Goal: Information Seeking & Learning: Learn about a topic

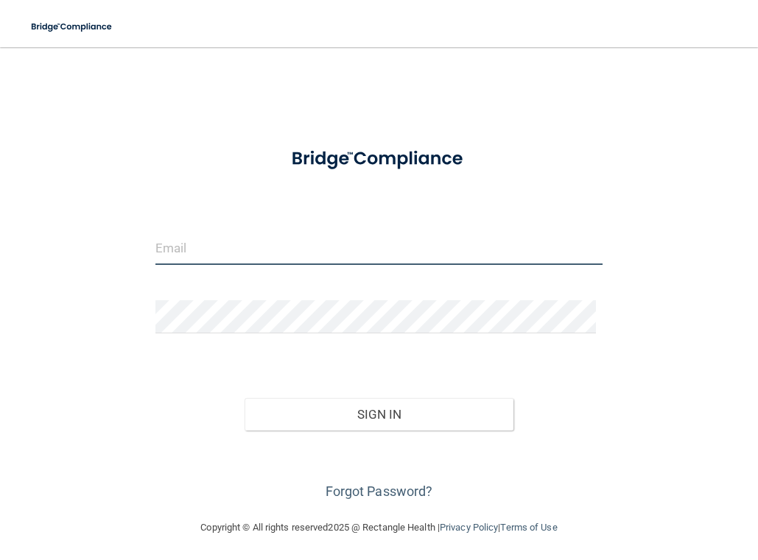
click at [312, 245] on input "email" at bounding box center [378, 248] width 447 height 33
type input "[EMAIL_ADDRESS][PERSON_NAME][DOMAIN_NAME]"
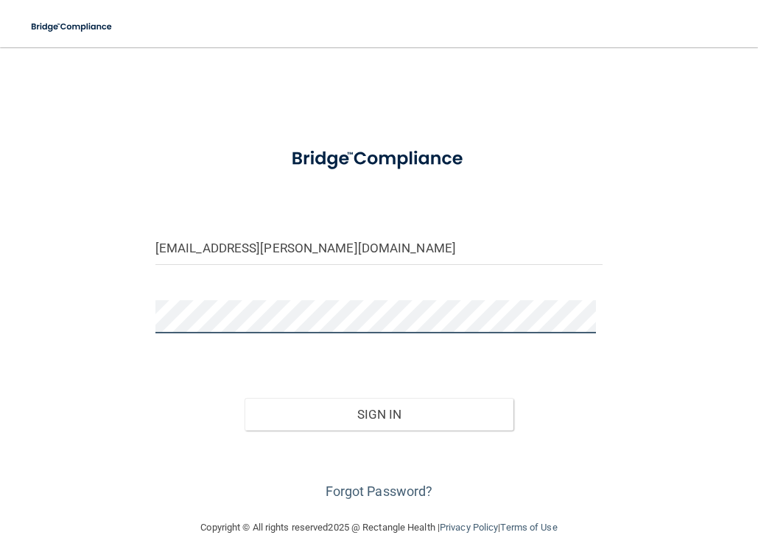
click at [244, 398] on button "Sign In" at bounding box center [378, 414] width 268 height 32
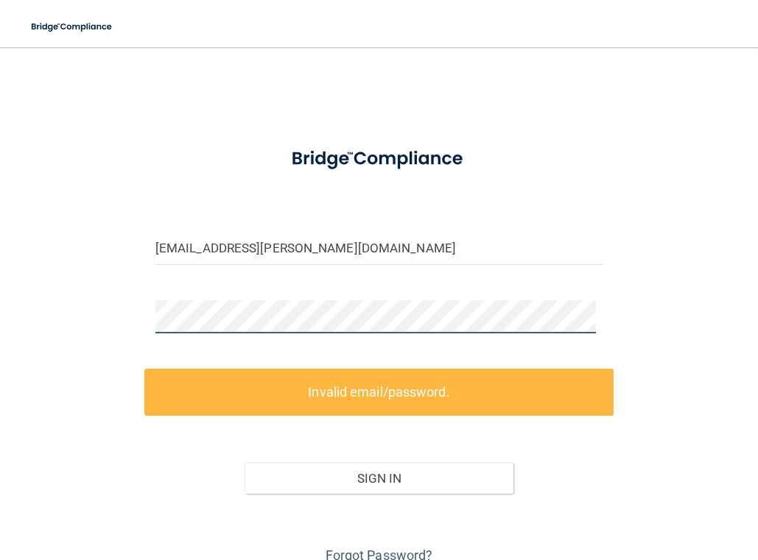
scroll to position [66, 0]
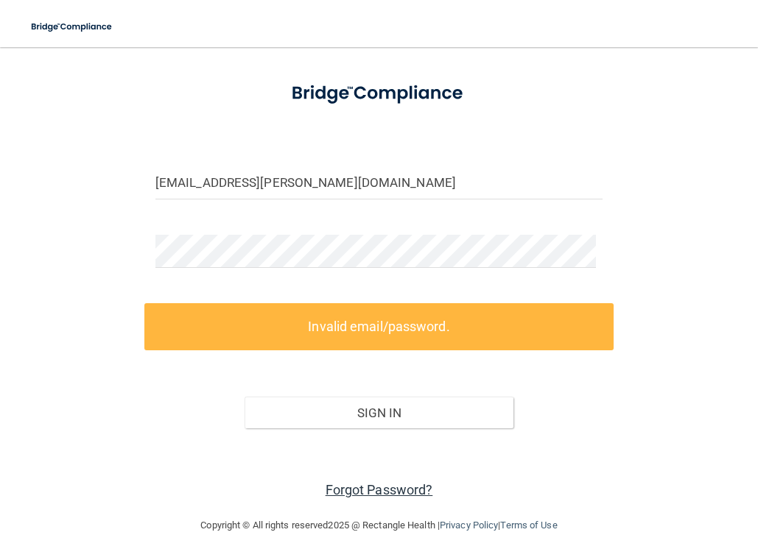
click at [398, 486] on link "Forgot Password?" at bounding box center [379, 489] width 108 height 15
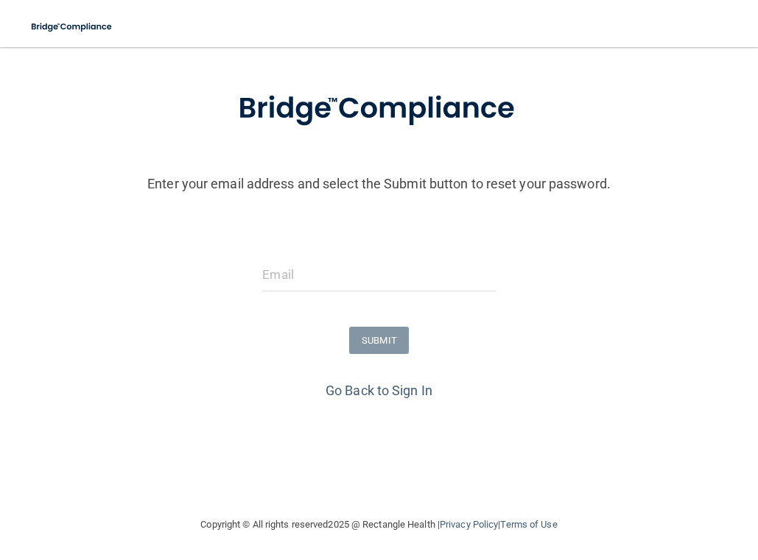
scroll to position [65, 0]
click at [410, 278] on input "email" at bounding box center [378, 274] width 233 height 33
type input "[EMAIL_ADDRESS][PERSON_NAME][DOMAIN_NAME]"
click at [376, 345] on button "SUBMIT" at bounding box center [379, 340] width 60 height 27
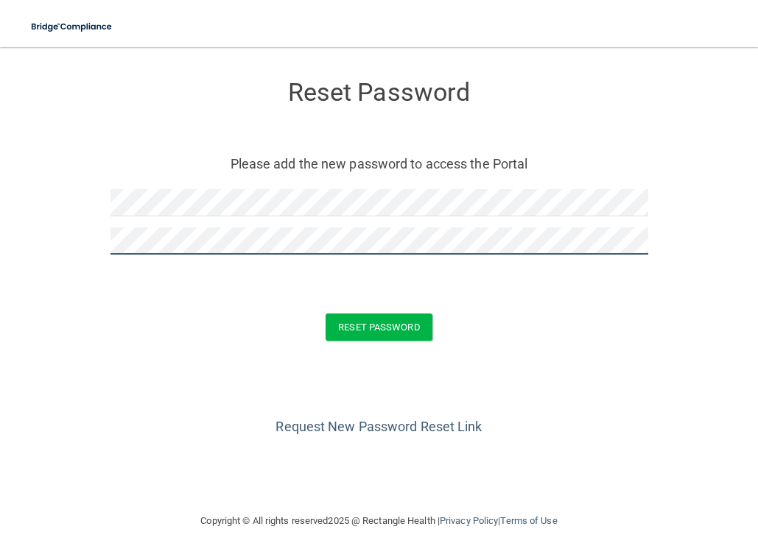
click at [325, 314] on button "Reset Password" at bounding box center [378, 327] width 106 height 27
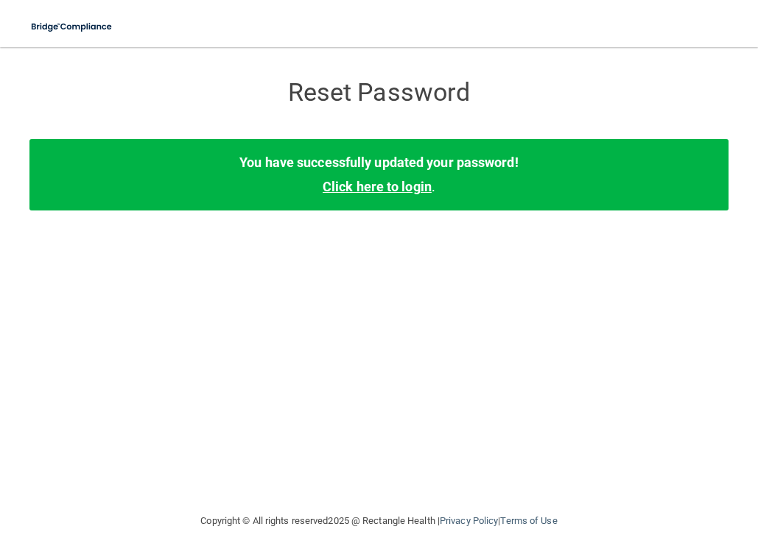
click at [429, 186] on link "Click here to login" at bounding box center [377, 186] width 109 height 15
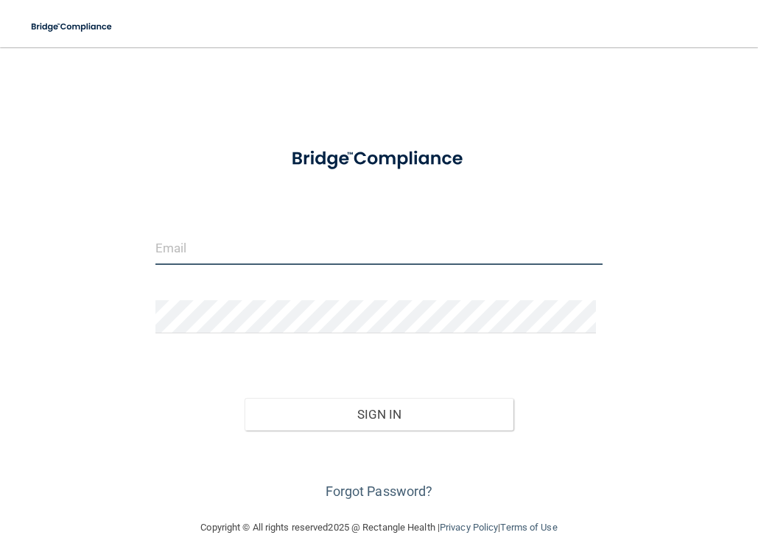
type input "[EMAIL_ADDRESS][PERSON_NAME][DOMAIN_NAME]"
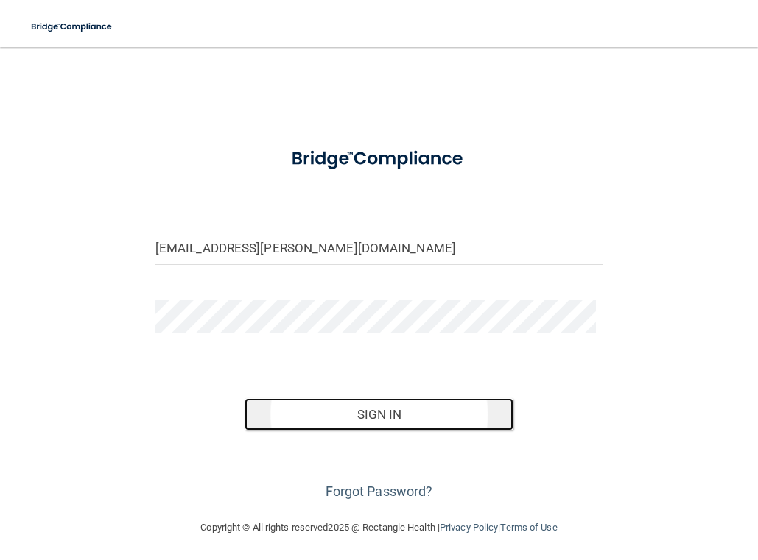
click at [359, 403] on button "Sign In" at bounding box center [378, 414] width 268 height 32
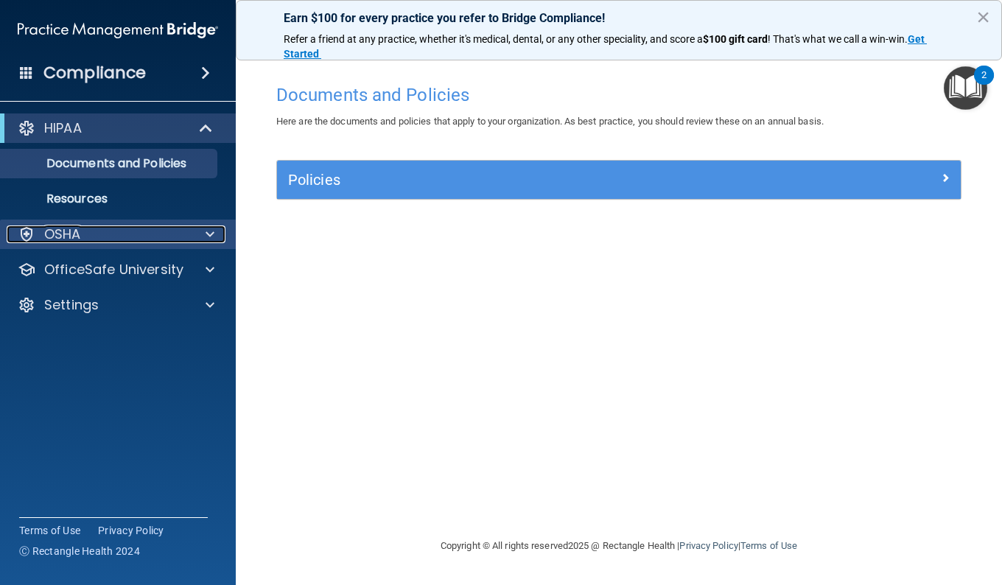
click at [135, 236] on div "OSHA" at bounding box center [98, 234] width 183 height 18
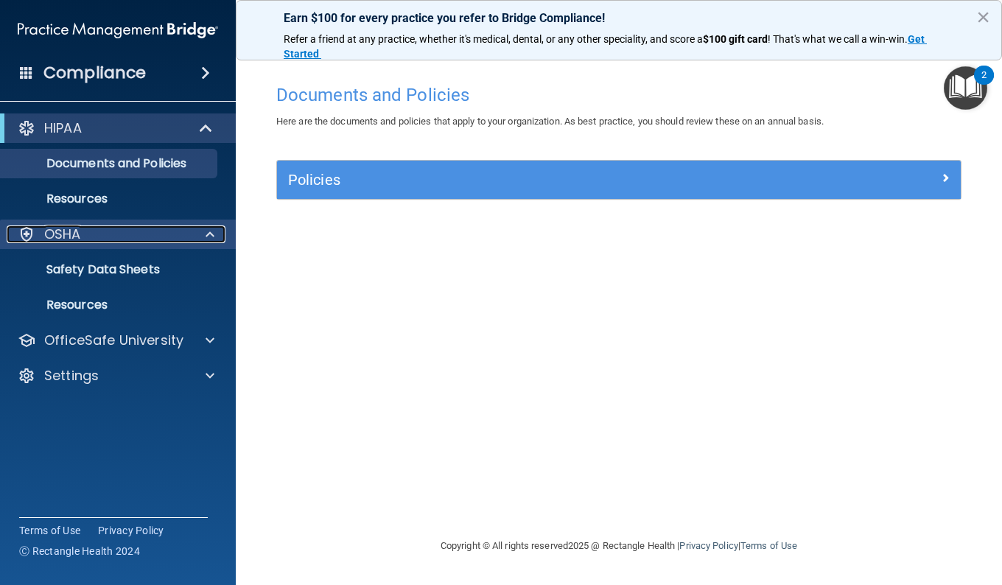
click at [133, 239] on div "OSHA" at bounding box center [98, 234] width 183 height 18
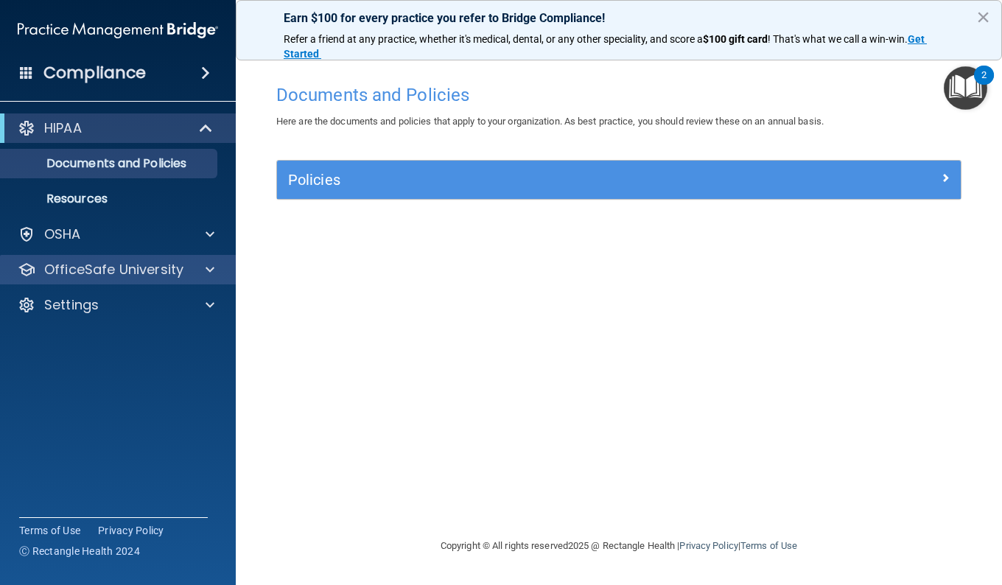
click at [147, 283] on div "OfficeSafe University" at bounding box center [118, 269] width 236 height 29
click at [158, 276] on p "OfficeSafe University" at bounding box center [113, 270] width 139 height 18
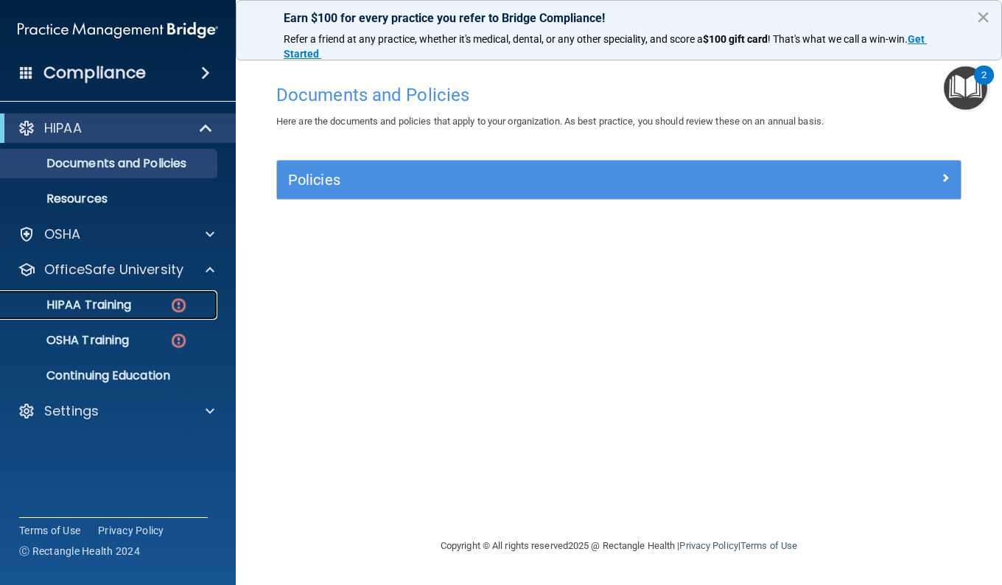
click at [150, 297] on link "HIPAA Training" at bounding box center [101, 304] width 232 height 29
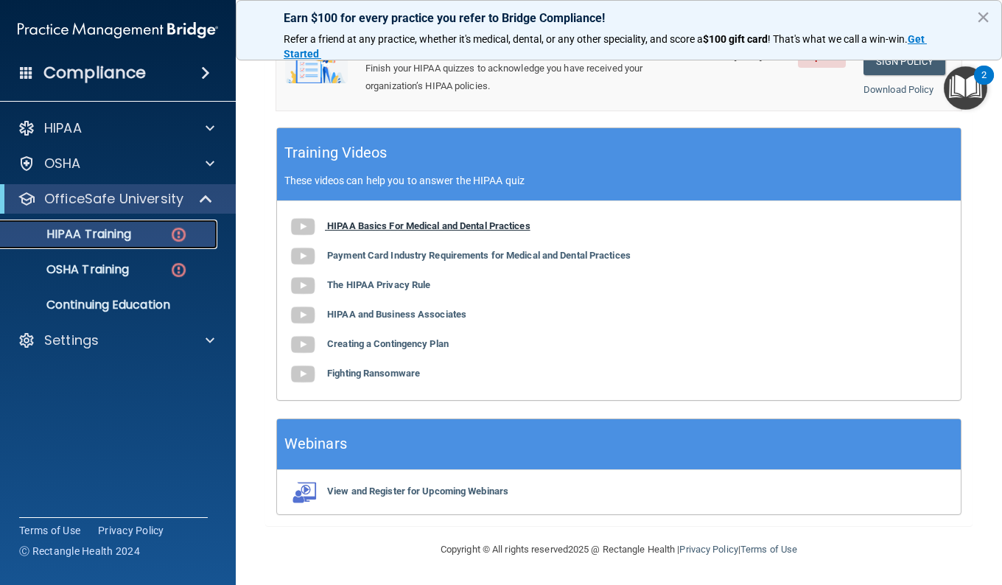
scroll to position [576, 0]
click at [527, 226] on b "HIPAA Basics For Medical and Dental Practices" at bounding box center [428, 225] width 203 height 11
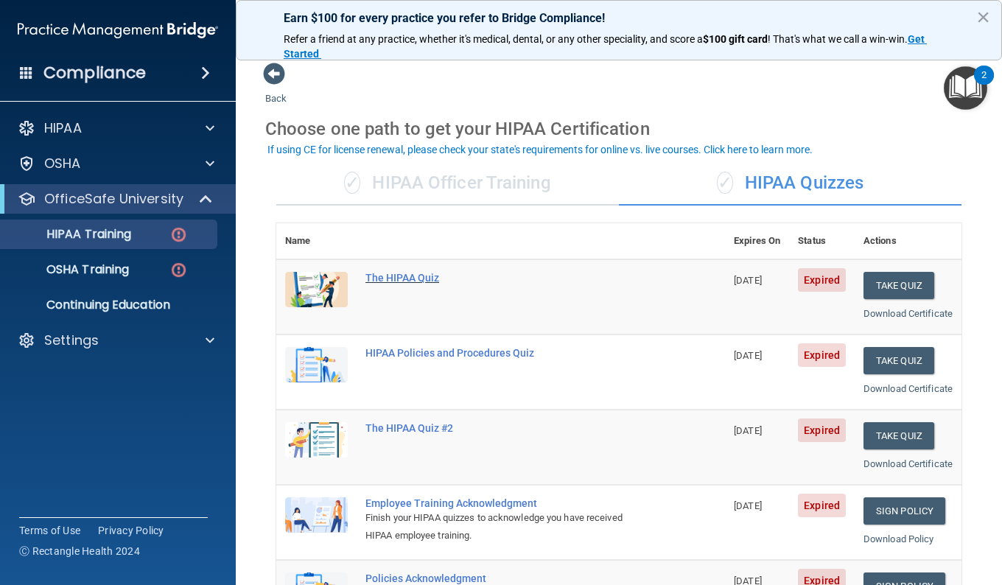
click at [411, 275] on div "The HIPAA Quiz" at bounding box center [508, 278] width 286 height 12
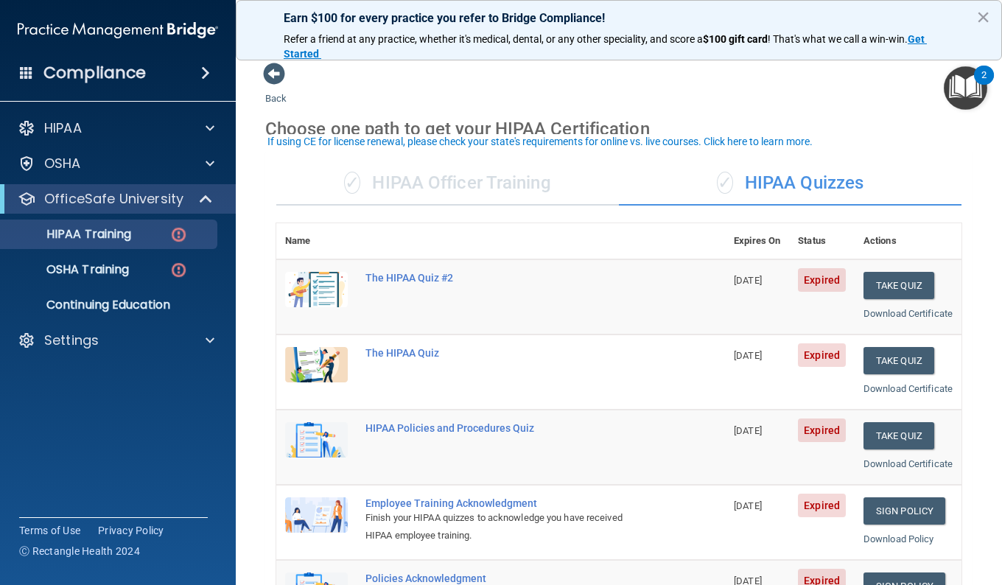
scroll to position [8, 0]
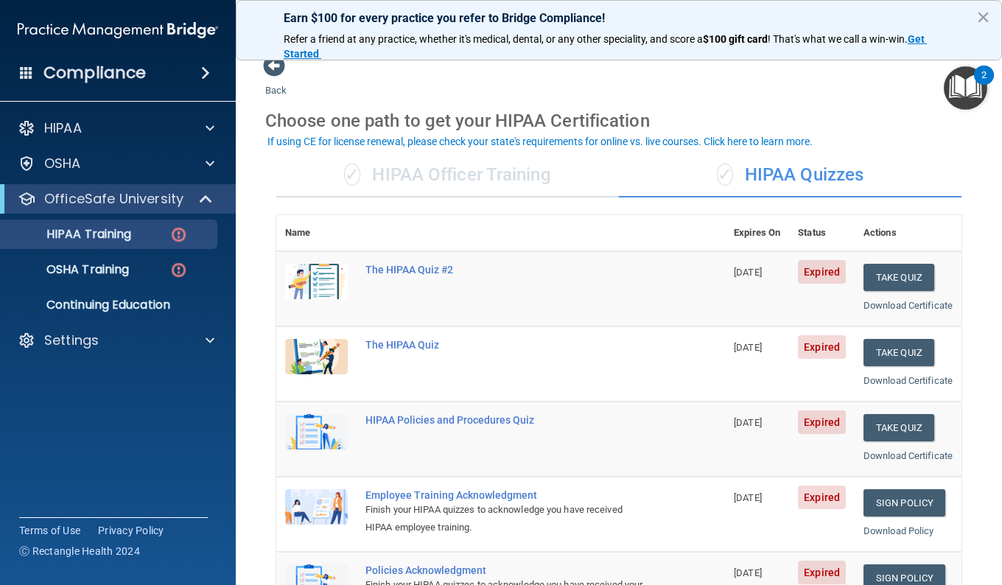
click at [441, 175] on div "✓ HIPAA Officer Training" at bounding box center [447, 175] width 342 height 44
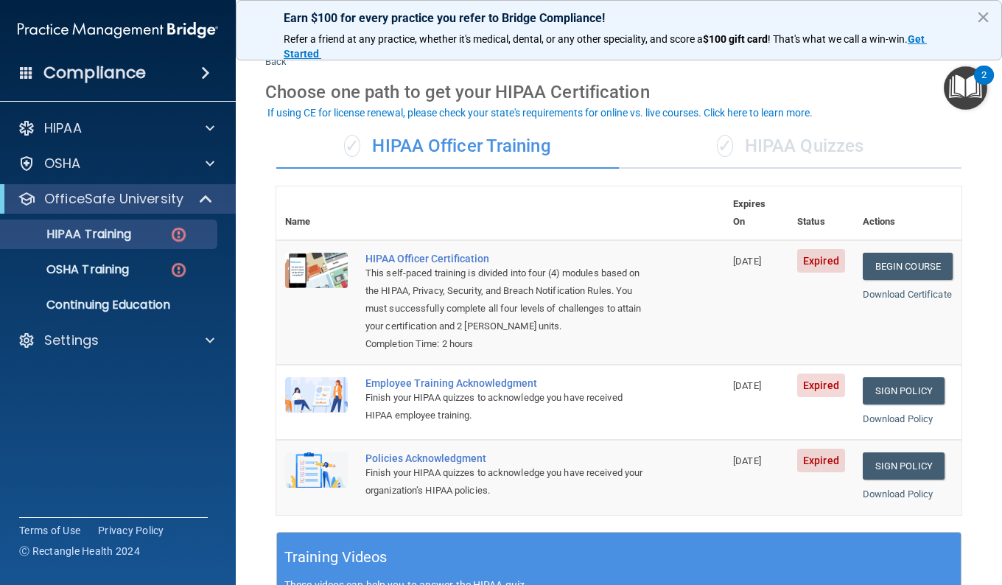
scroll to position [0, 0]
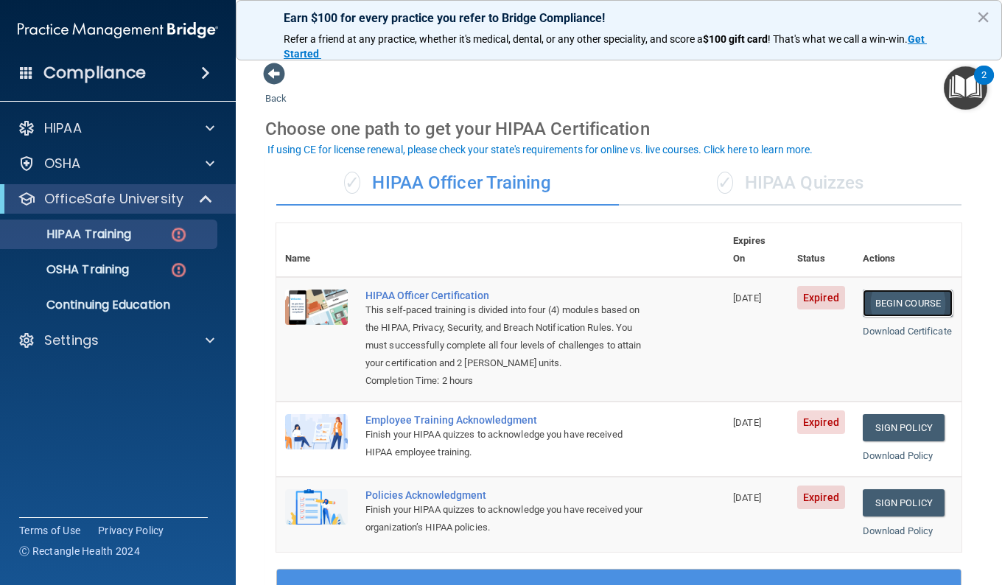
click at [757, 289] on link "Begin Course" at bounding box center [907, 302] width 90 height 27
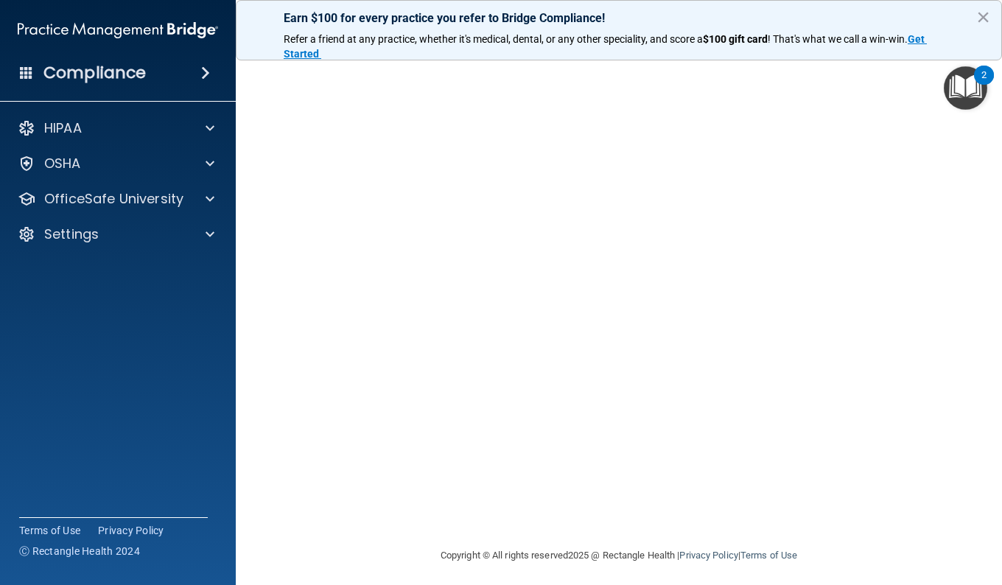
scroll to position [66, 0]
click at [976, 12] on button "×" at bounding box center [983, 17] width 14 height 24
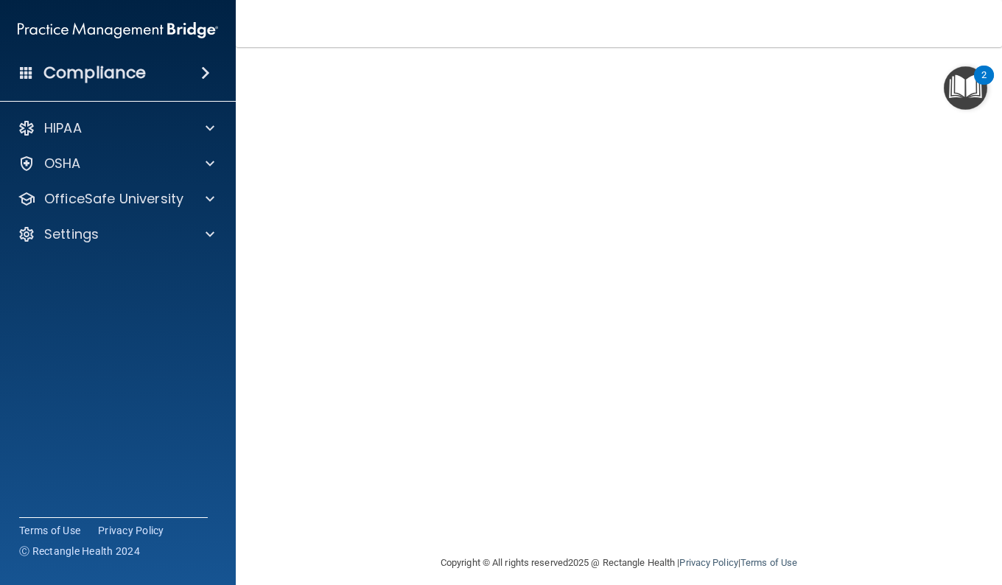
scroll to position [64, 0]
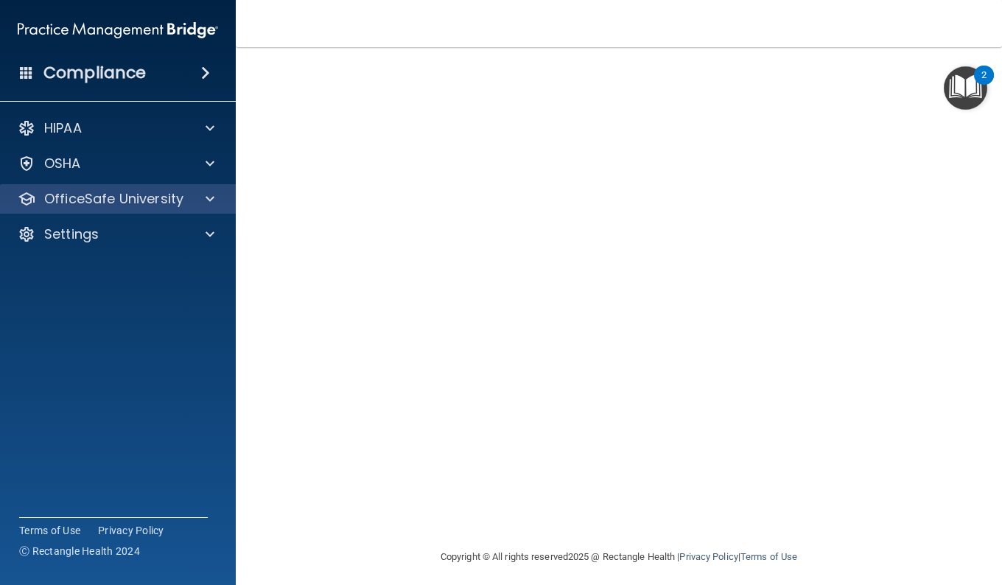
click at [180, 187] on div "OfficeSafe University" at bounding box center [118, 198] width 236 height 29
click at [177, 205] on p "OfficeSafe University" at bounding box center [113, 199] width 139 height 18
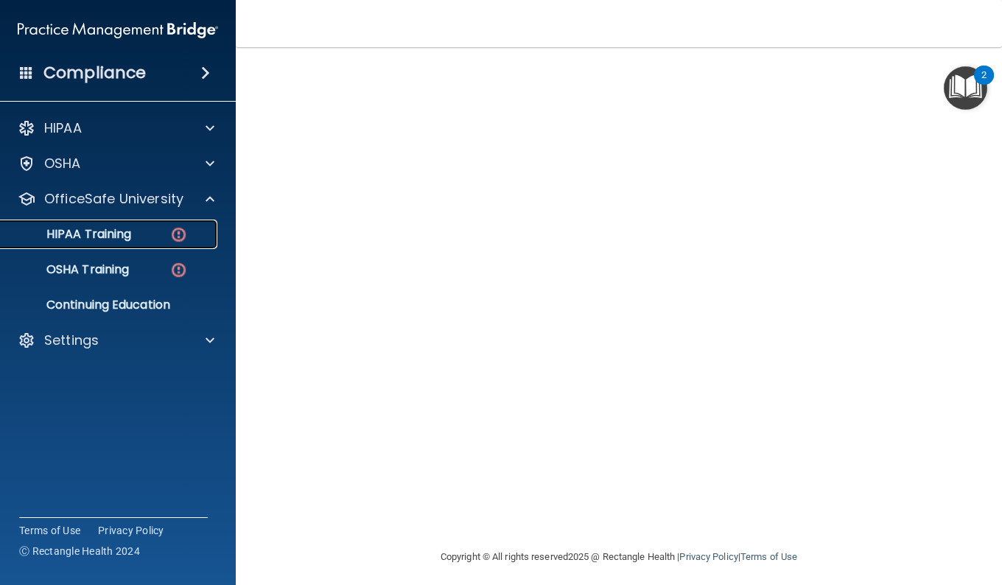
click at [164, 239] on div "HIPAA Training" at bounding box center [110, 234] width 201 height 15
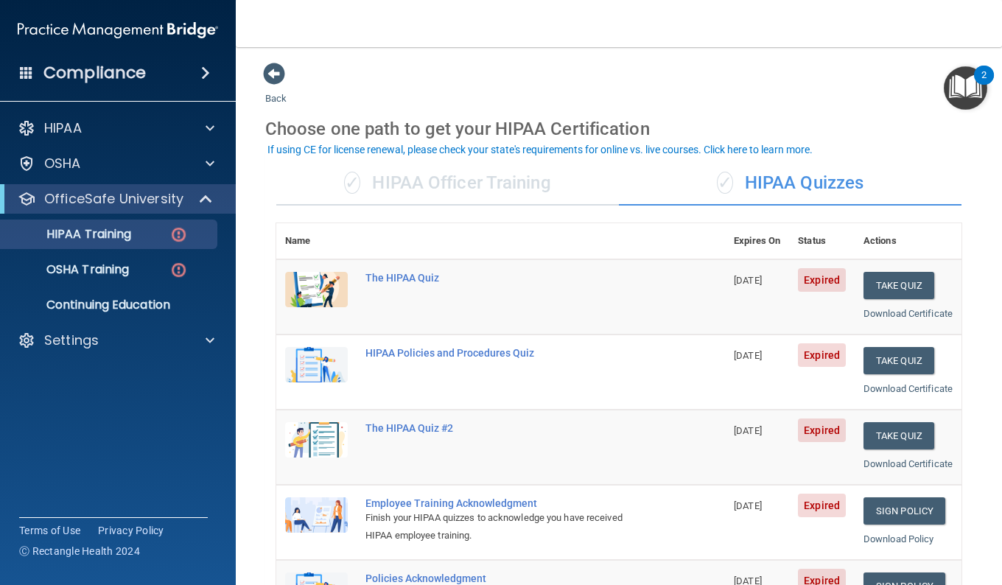
click at [487, 172] on div "✓ HIPAA Officer Training" at bounding box center [447, 183] width 342 height 44
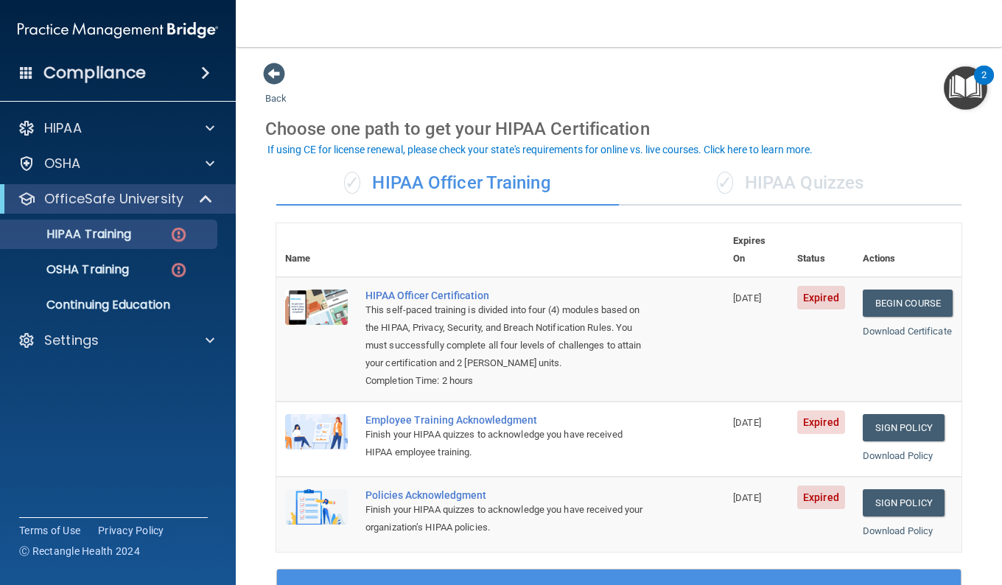
click at [736, 201] on div "✓ HIPAA Quizzes" at bounding box center [790, 183] width 342 height 44
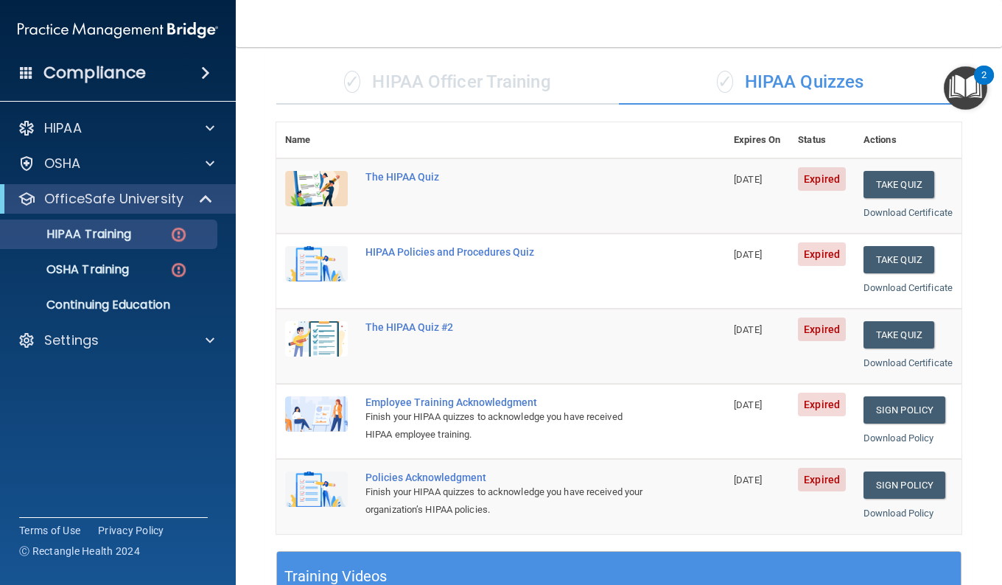
scroll to position [99, 0]
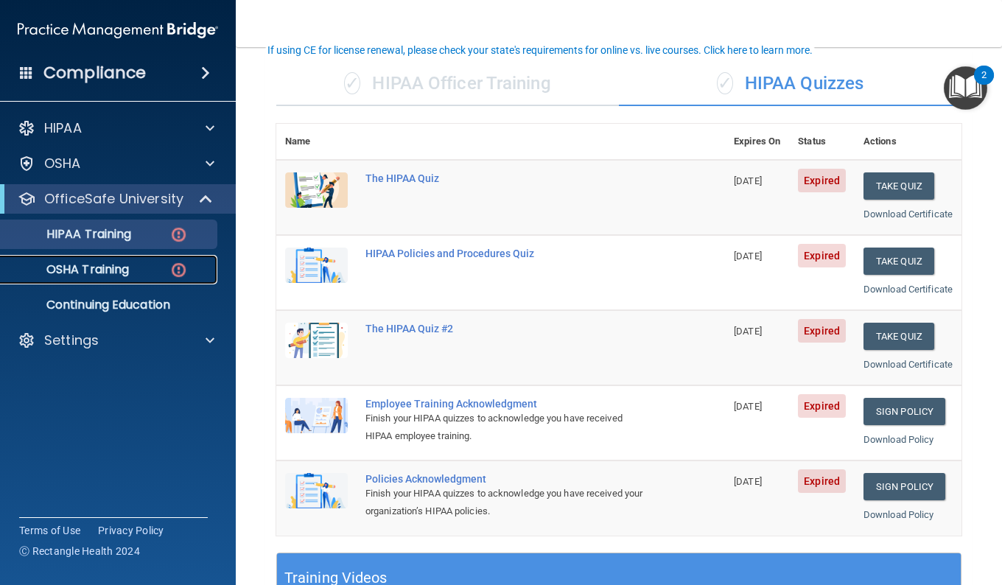
click at [147, 268] on div "OSHA Training" at bounding box center [110, 269] width 201 height 15
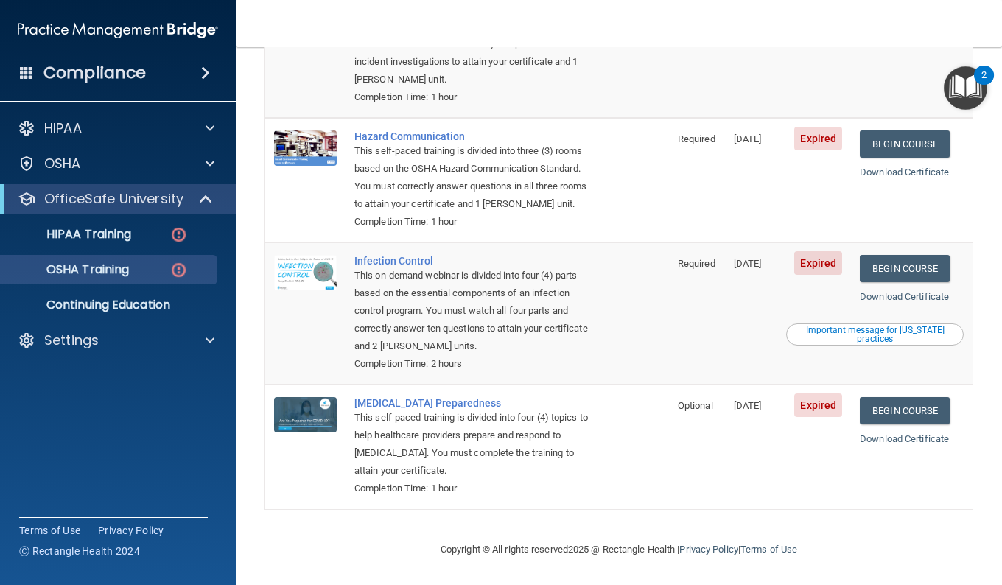
click at [462, 146] on div "This self-paced training is divided into three (3) rooms based on the OSHA Haza…" at bounding box center [474, 177] width 241 height 71
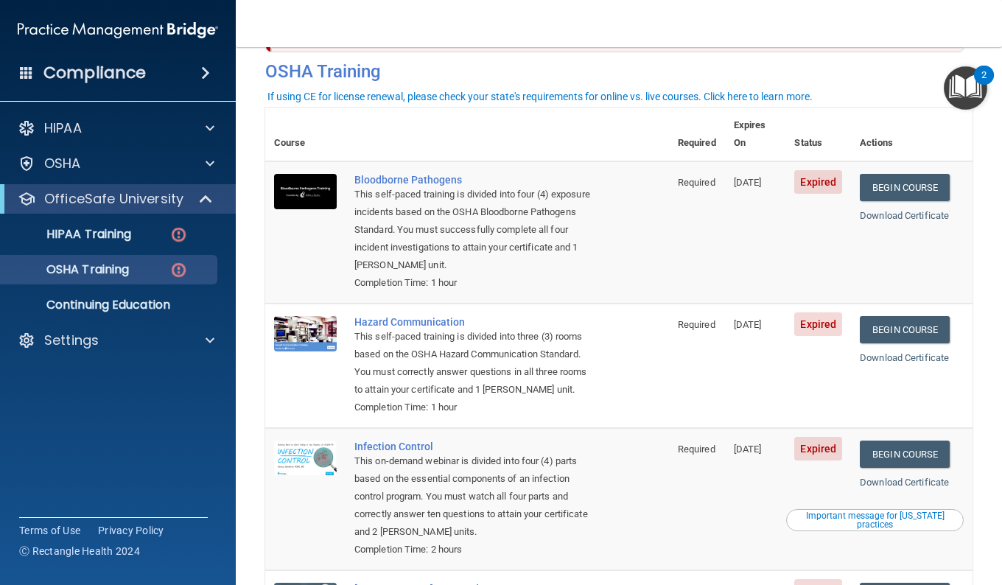
scroll to position [62, 0]
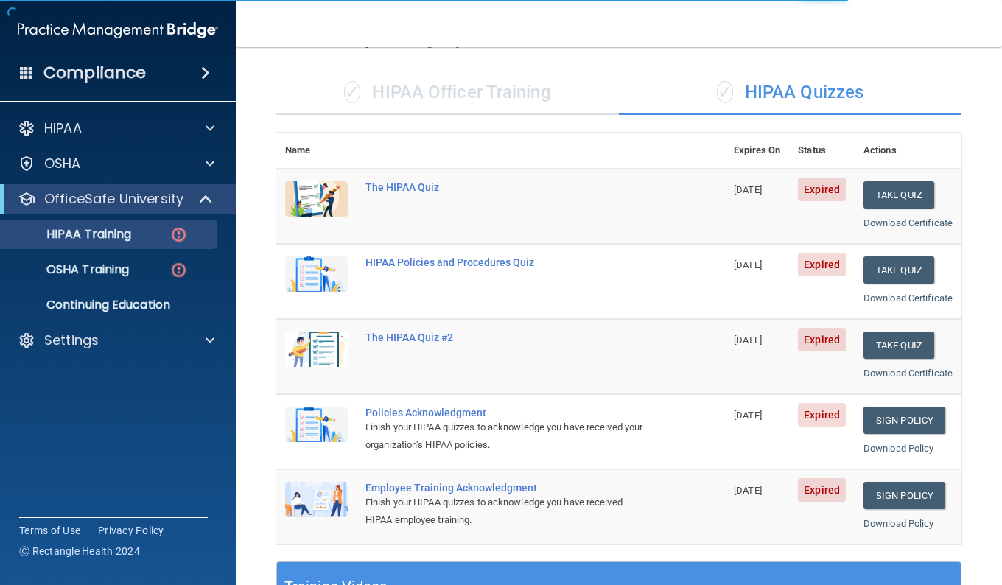
scroll to position [92, 0]
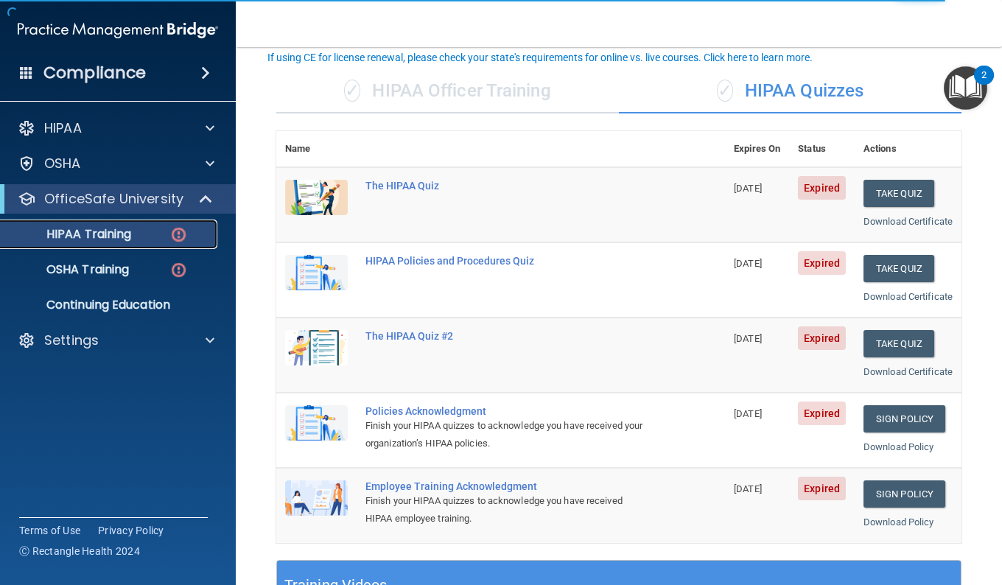
click at [137, 222] on link "HIPAA Training" at bounding box center [101, 233] width 232 height 29
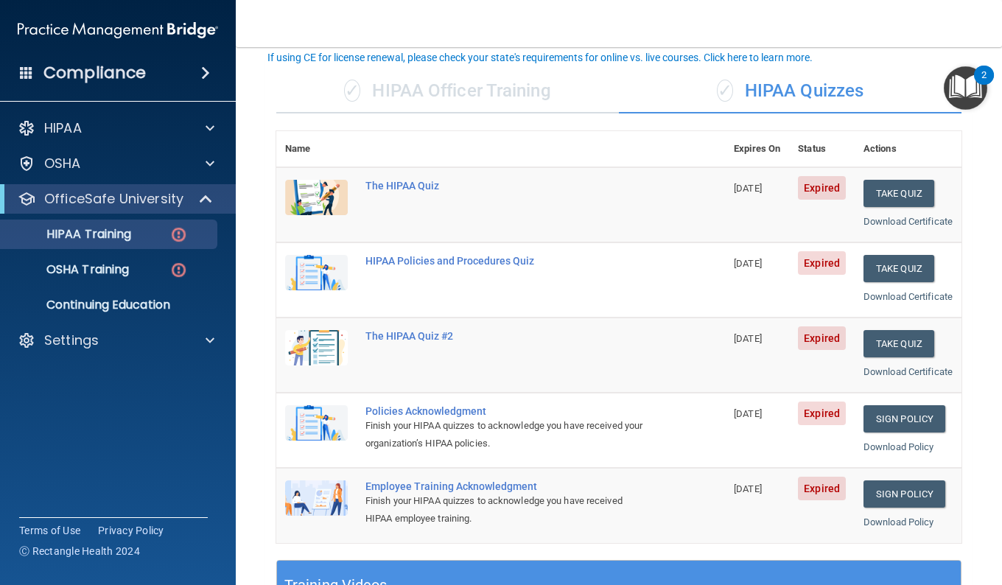
click at [428, 91] on div "✓ HIPAA Officer Training" at bounding box center [447, 91] width 342 height 44
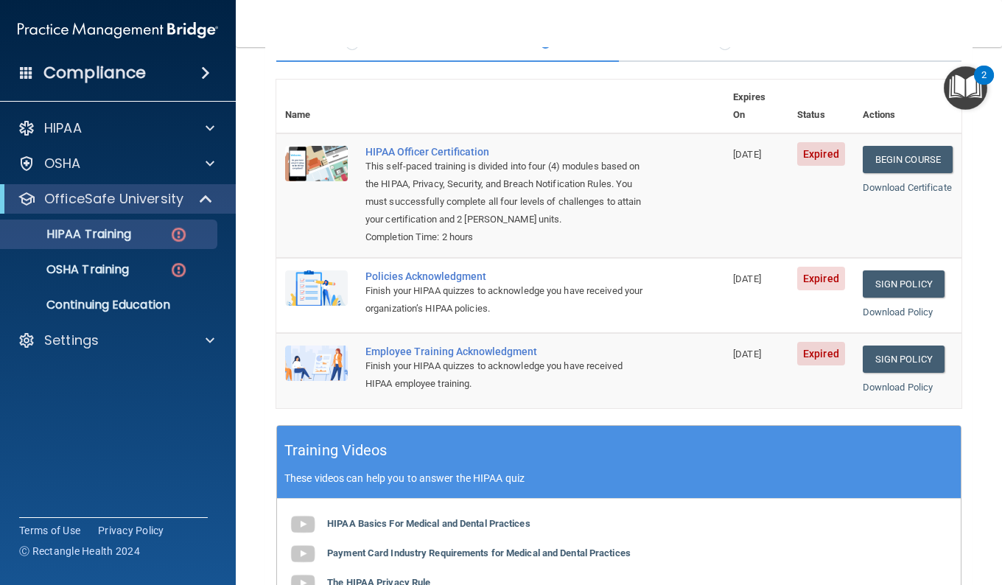
scroll to position [0, 0]
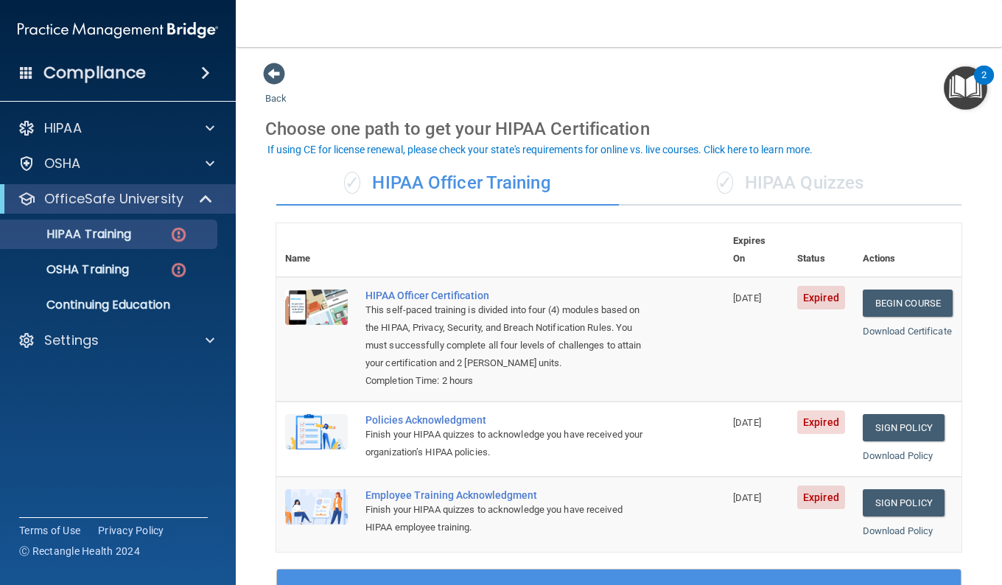
click at [753, 184] on div "✓ HIPAA Quizzes" at bounding box center [790, 183] width 342 height 44
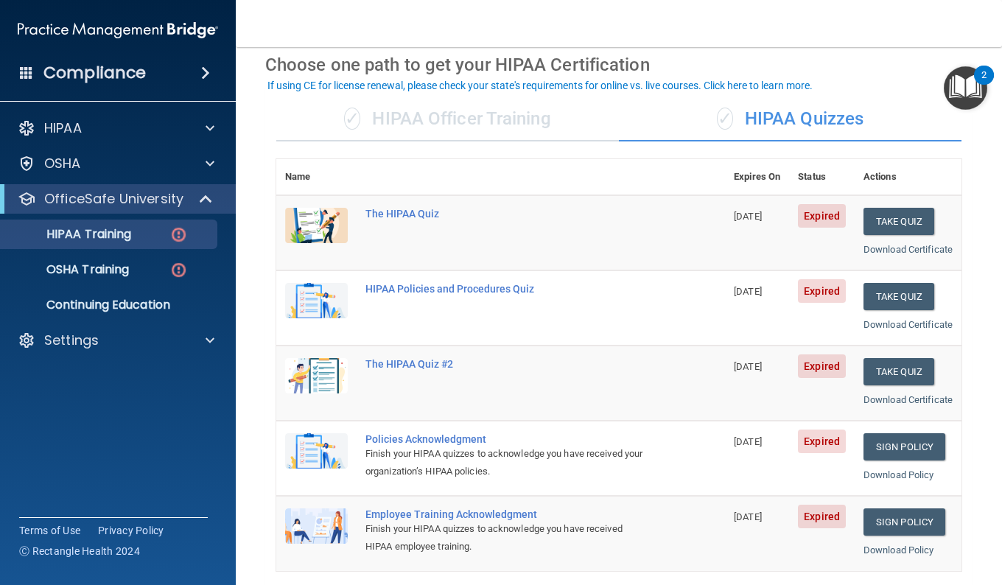
scroll to position [63, 0]
click at [564, 137] on div "✓ HIPAA Officer Training" at bounding box center [447, 120] width 342 height 44
